Goal: Communication & Community: Share content

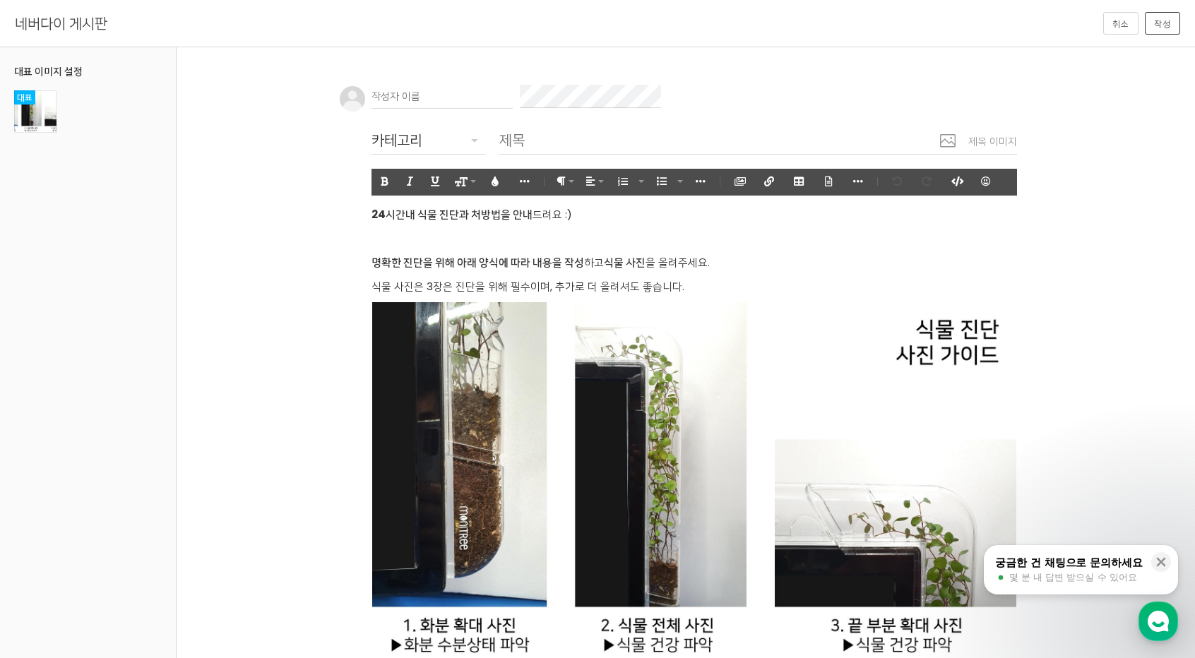
drag, startPoint x: 562, startPoint y: 136, endPoint x: 567, endPoint y: 110, distance: 26.5
click at [562, 136] on input "text" at bounding box center [759, 140] width 518 height 29
paste input "토토스포츠목록 ☑️[DOMAIN_NAME]☑️ 스포츠토토사이트 사설스포츠사이트 스포츠이벤트사이트 스포츠토토전용사이트"
type input "토토스포츠목록 ☑️[DOMAIN_NAME]☑️ 스포츠토토사이트 사설스포츠사이트 스포츠이벤트사이트 스포츠토토전용사이트"
click at [466, 89] on input "text" at bounding box center [442, 97] width 141 height 24
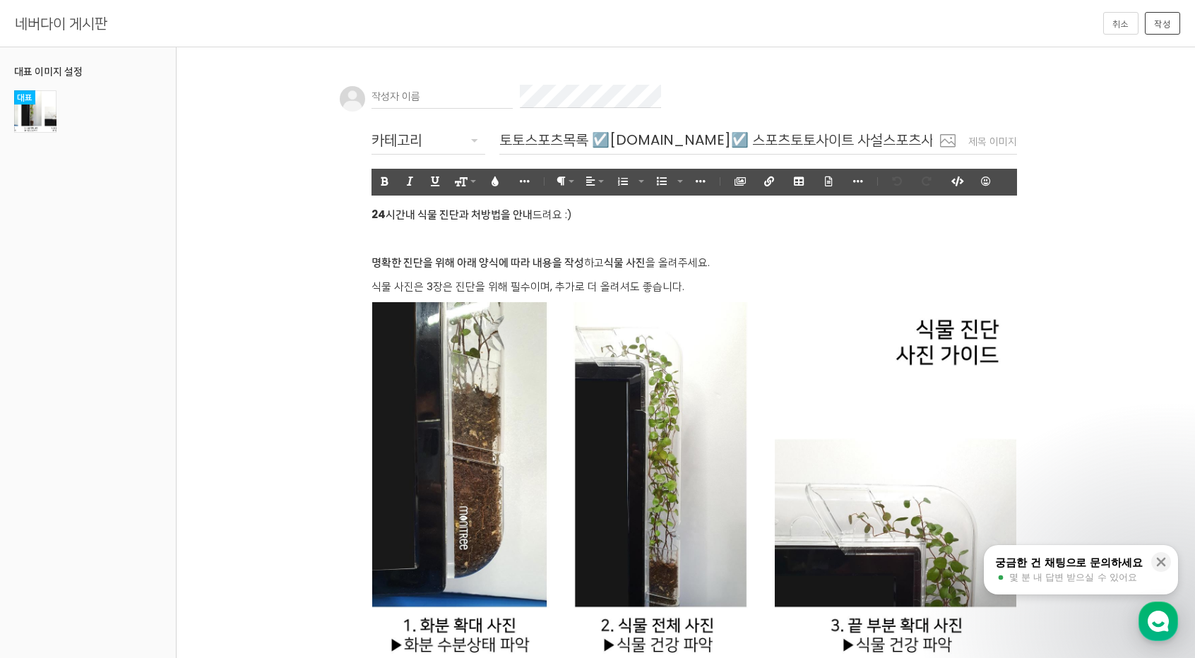
paste input "토토스포츠목록 ☑️[DOMAIN_NAME]☑️ 스포츠토토사이트 사설스포츠사이트 스포츠이벤트사이트 스포츠토토전용사이트"
type input "토토스포츠목록 ☑️[DOMAIN_NAME]☑️ 스포츠토토사이트 사설스포츠사이트 스포츠이벤트사이트 스포츠토토전용사이트"
click at [427, 129] on div "카테고리" at bounding box center [429, 140] width 114 height 23
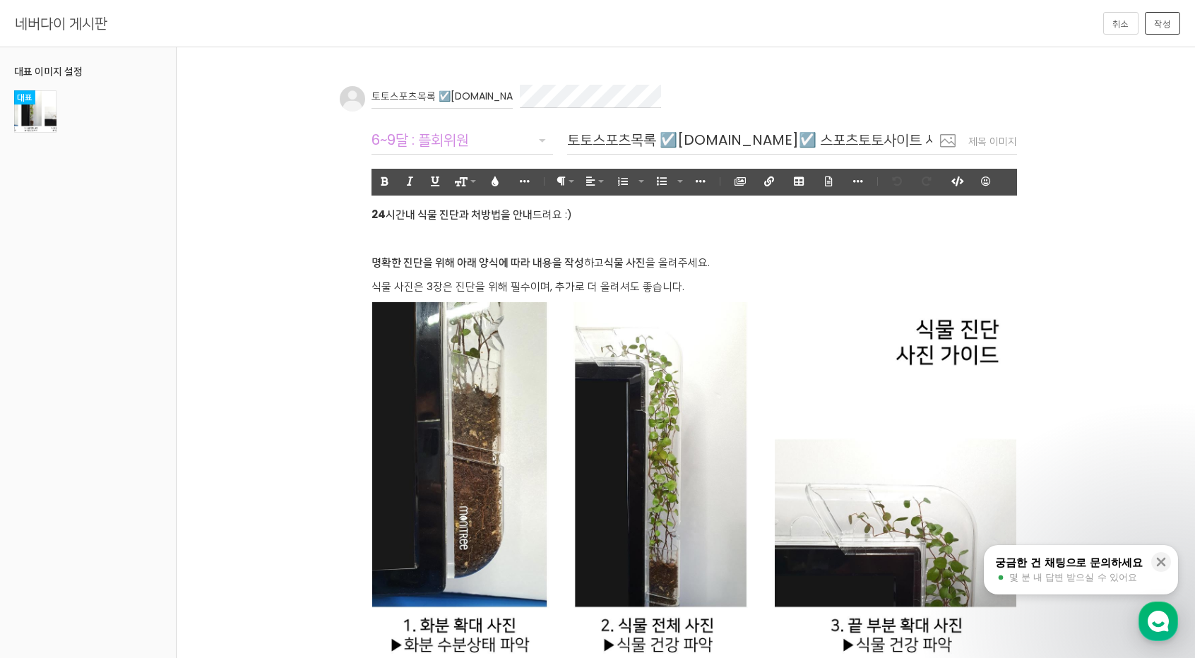
click at [439, 218] on body "알림 뒤로 알림 설정 뒤로 더보기 게시물 알림 내 글 반응 내가 작성한 게시물이나 댓글에 다른 사람이 댓글이나 답글을 작성하면 알려줍니다. 공…" at bounding box center [597, 575] width 1195 height 1022
click at [646, 183] on icon "button" at bounding box center [957, 182] width 10 height 10
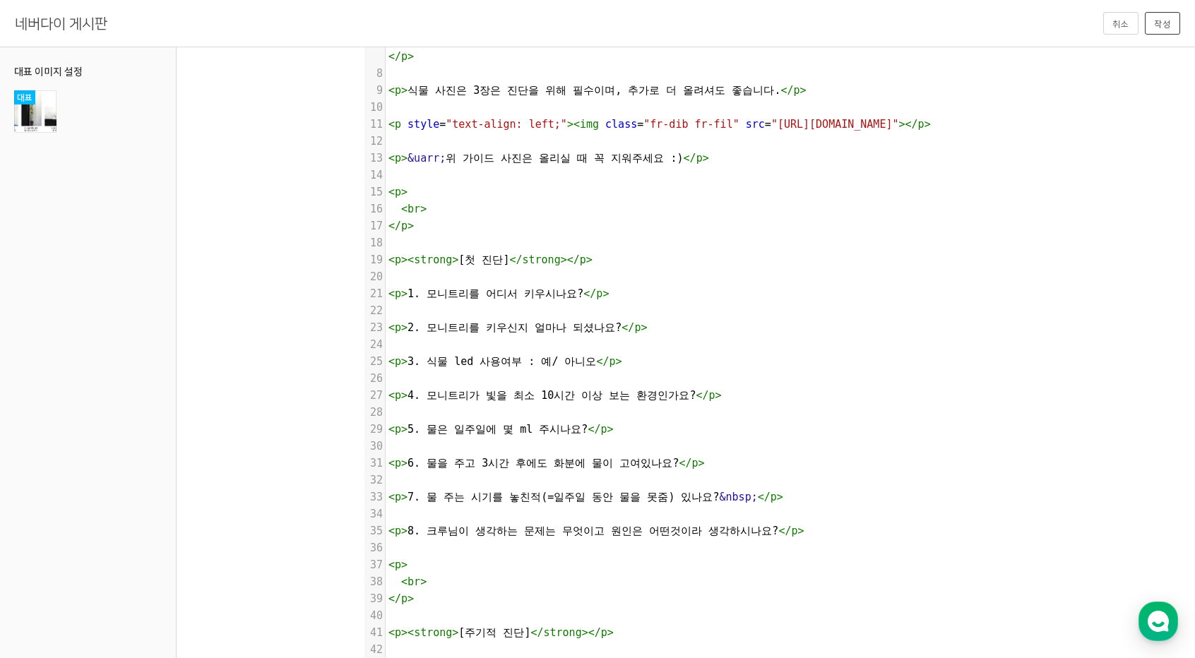
scroll to position [302, 0]
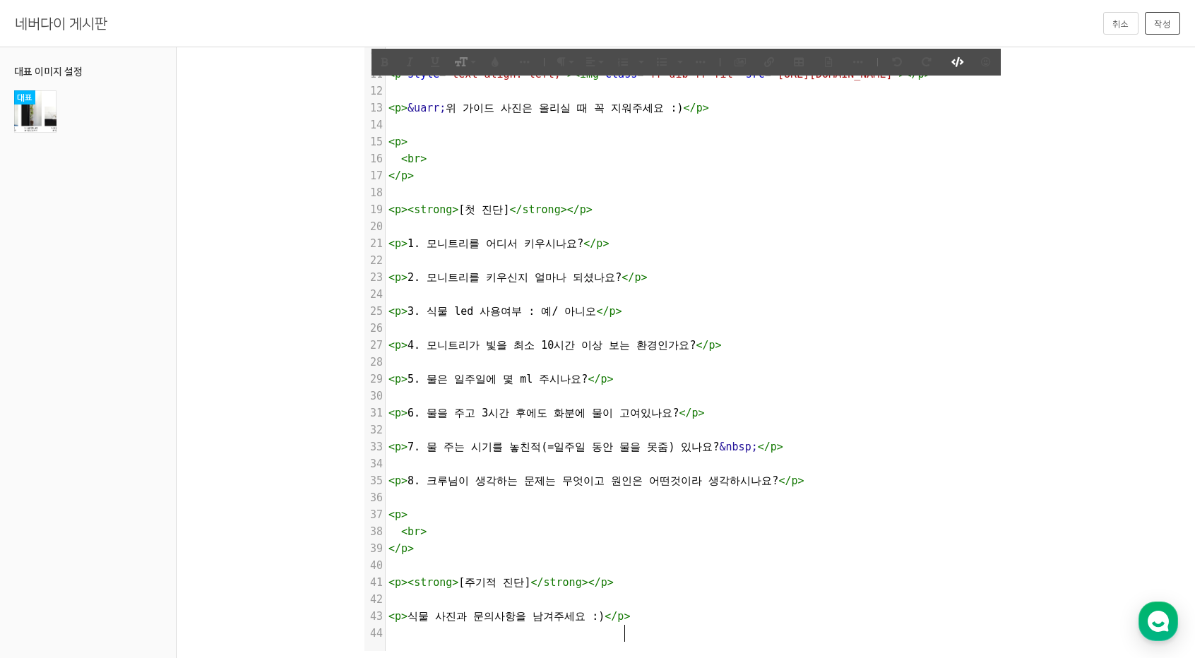
type textarea "<l><ipsumd>12sit am con adip el</seddoe>tem :)</i> <u> <la> </e> <d><magnaa>eni…"
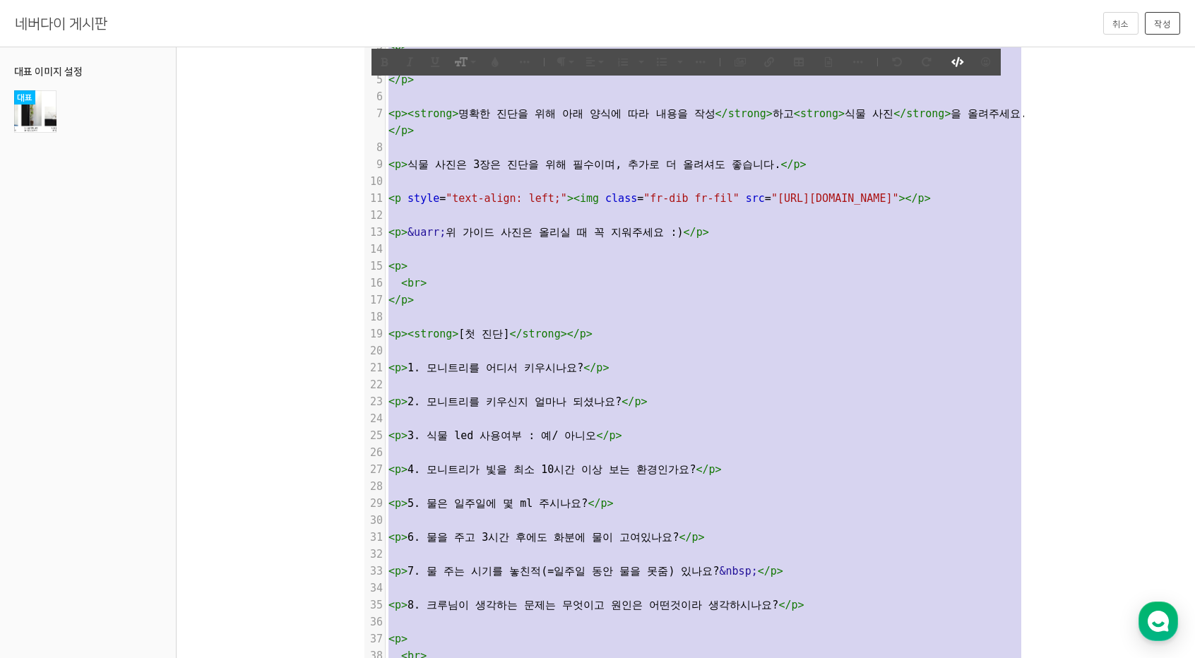
drag, startPoint x: 634, startPoint y: 618, endPoint x: 40, endPoint y: -61, distance: 902.3
click at [40, 0] on html "알림 뒤로 알림 설정 뒤로 더보기 게시물 알림 내 글 반응 내가 작성한 게시물이나 댓글에 다른 사람이 댓글이나 답글을 작성하면 알려줍니다. 공…" at bounding box center [597, 161] width 1195 height 658
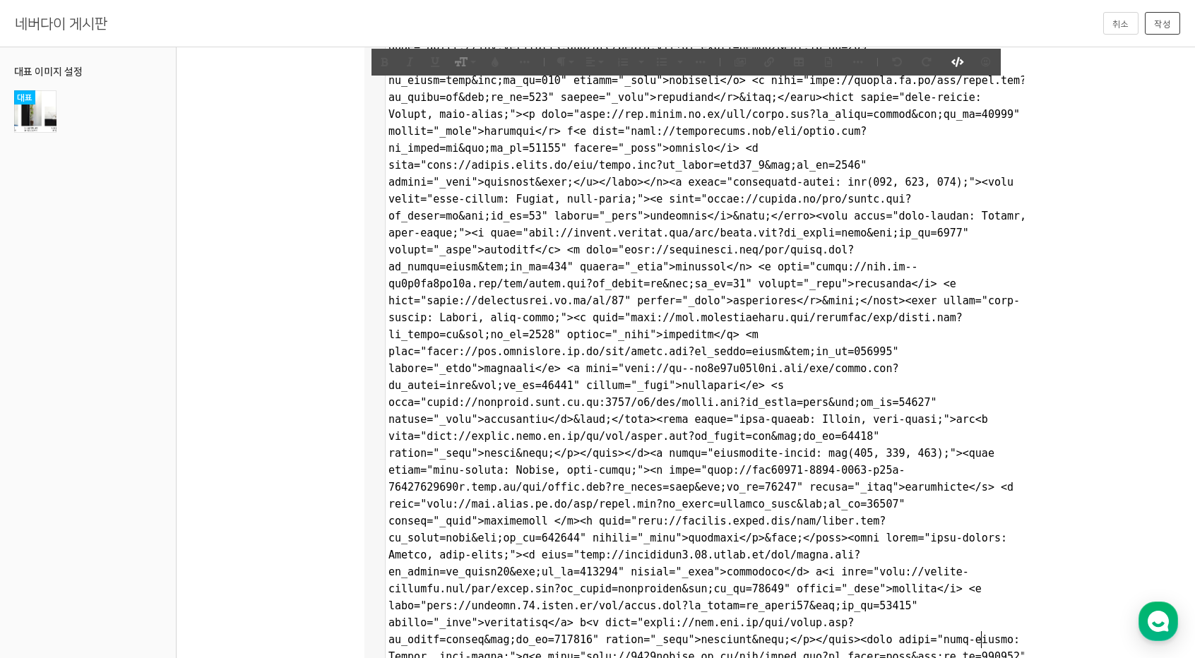
scroll to position [3, 0]
click at [646, 25] on button "작성" at bounding box center [1162, 23] width 35 height 23
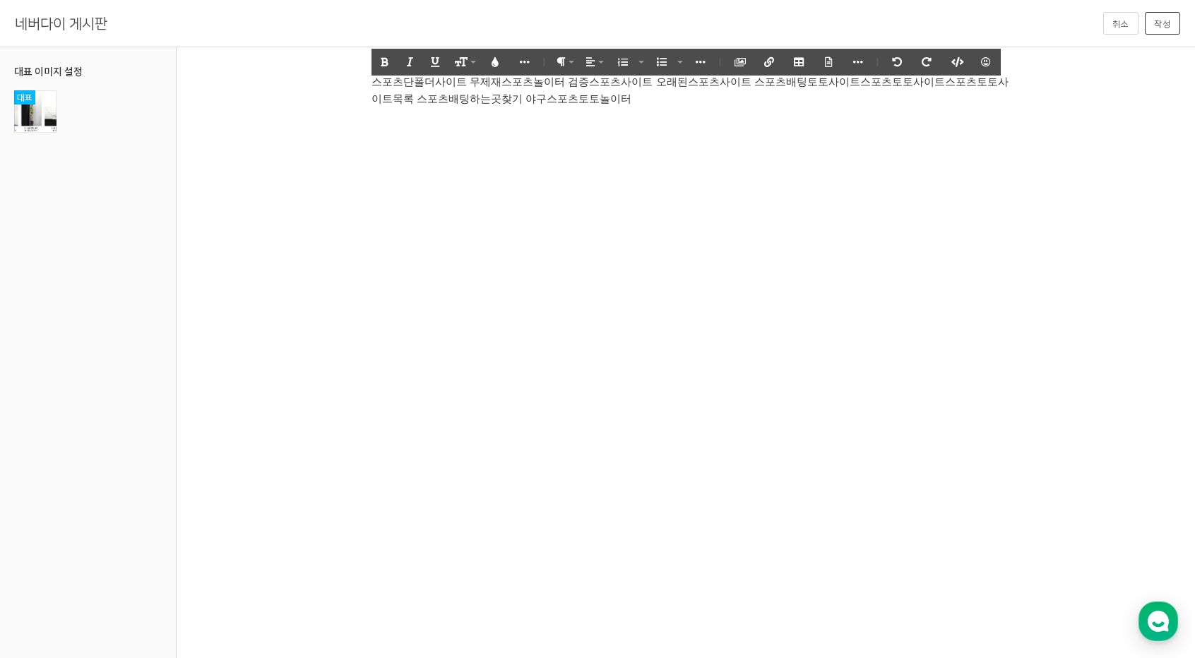
scroll to position [3988, 0]
